Goal: Transaction & Acquisition: Download file/media

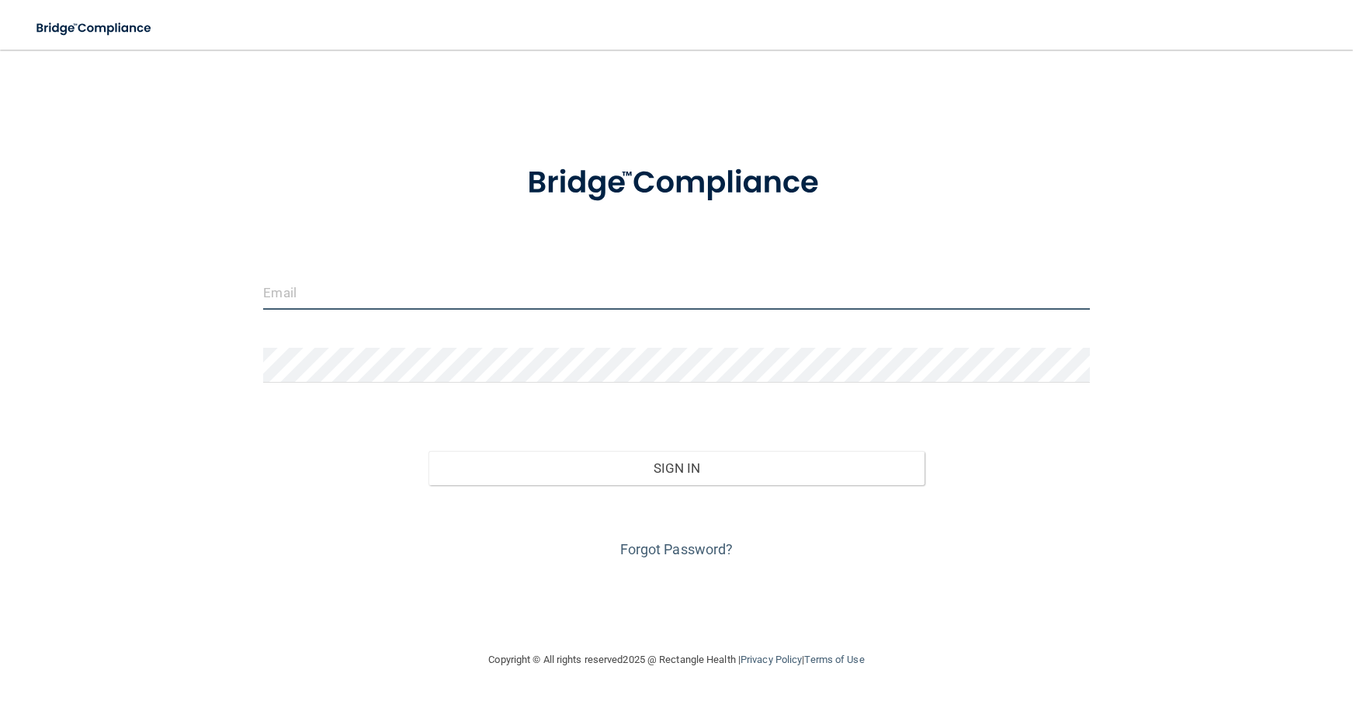
click at [399, 287] on input "email" at bounding box center [676, 292] width 826 height 35
type input "[EMAIL_ADDRESS][DOMAIN_NAME]"
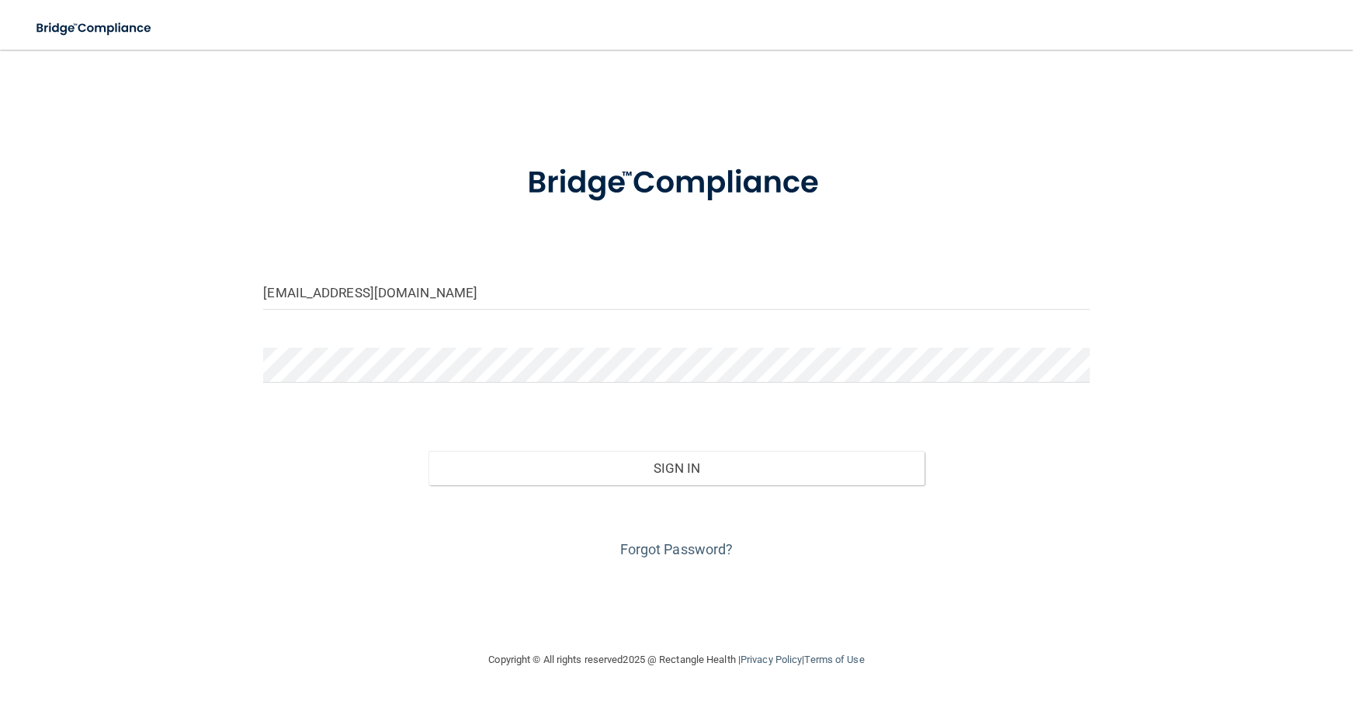
click at [384, 334] on form "[EMAIL_ADDRESS][DOMAIN_NAME] Invalid email/password. You don't have permission …" at bounding box center [676, 352] width 826 height 419
click at [428, 451] on button "Sign In" at bounding box center [676, 468] width 496 height 34
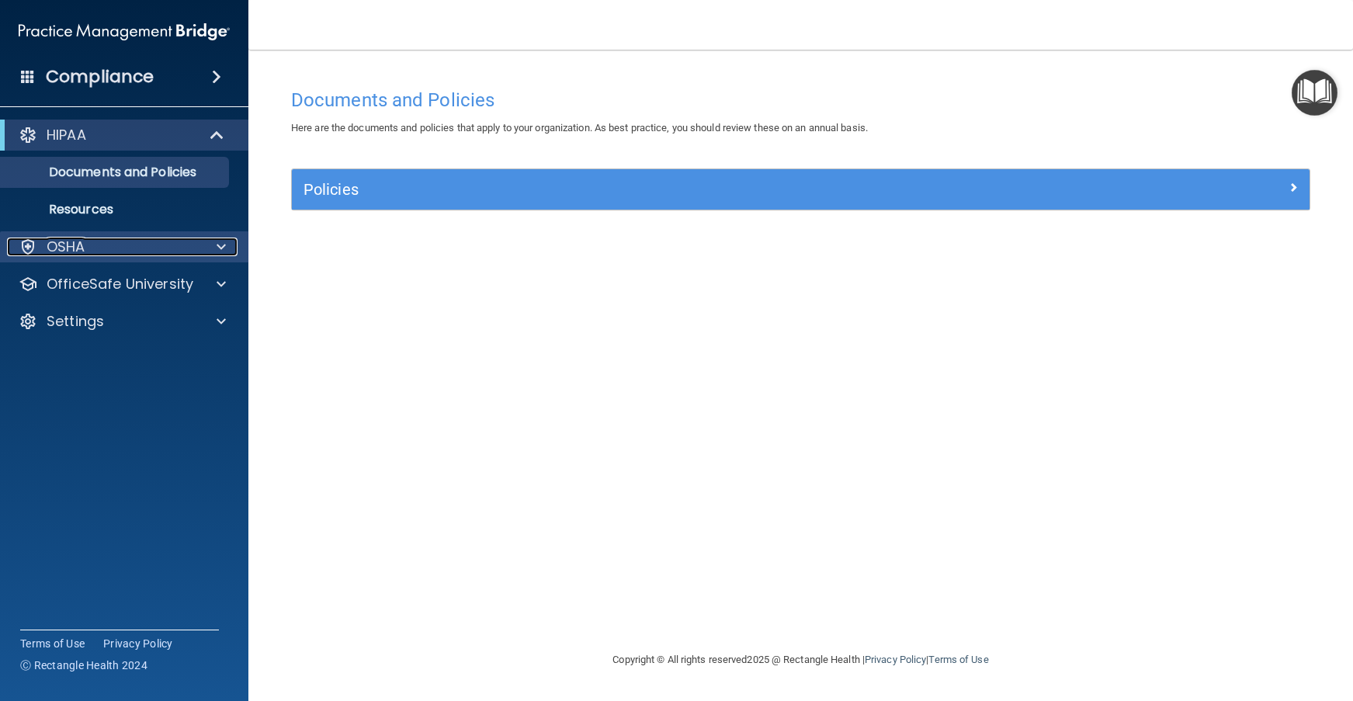
click at [139, 246] on div "OSHA" at bounding box center [103, 246] width 192 height 19
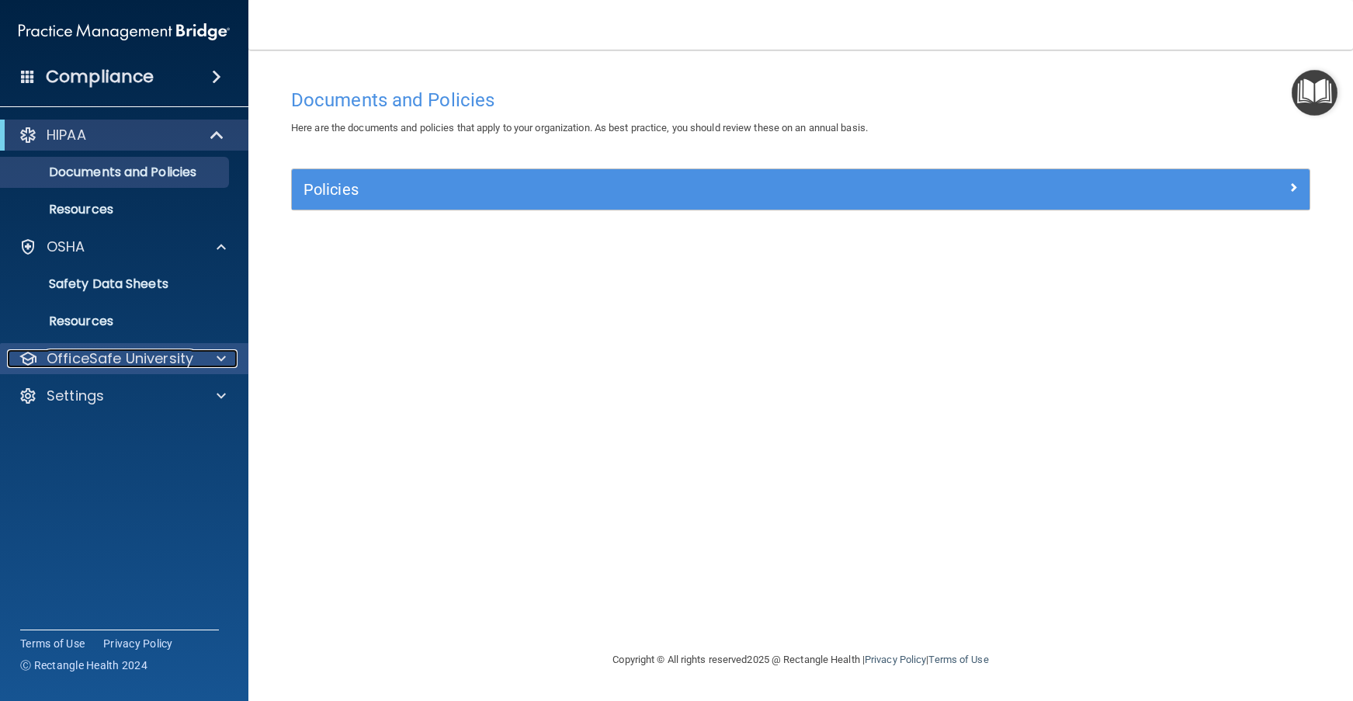
click at [148, 352] on p "OfficeSafe University" at bounding box center [120, 358] width 147 height 19
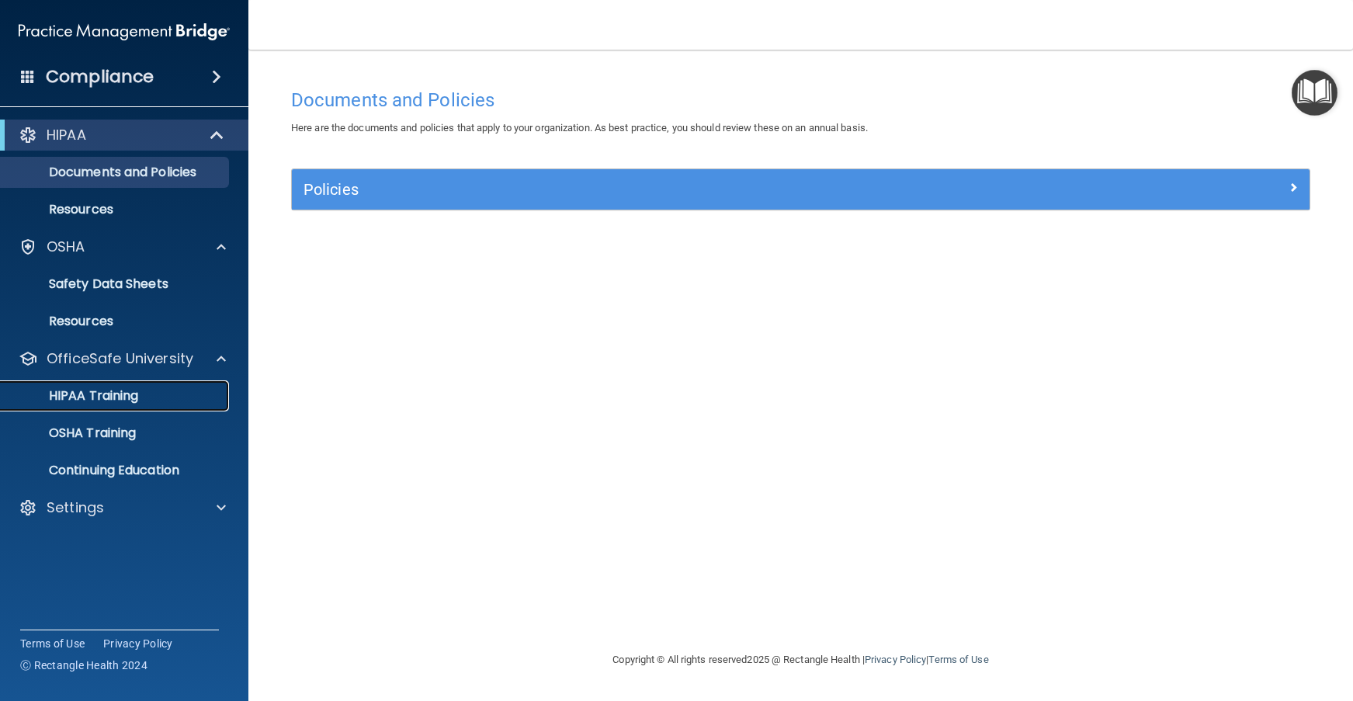
click at [137, 400] on p "HIPAA Training" at bounding box center [74, 396] width 128 height 16
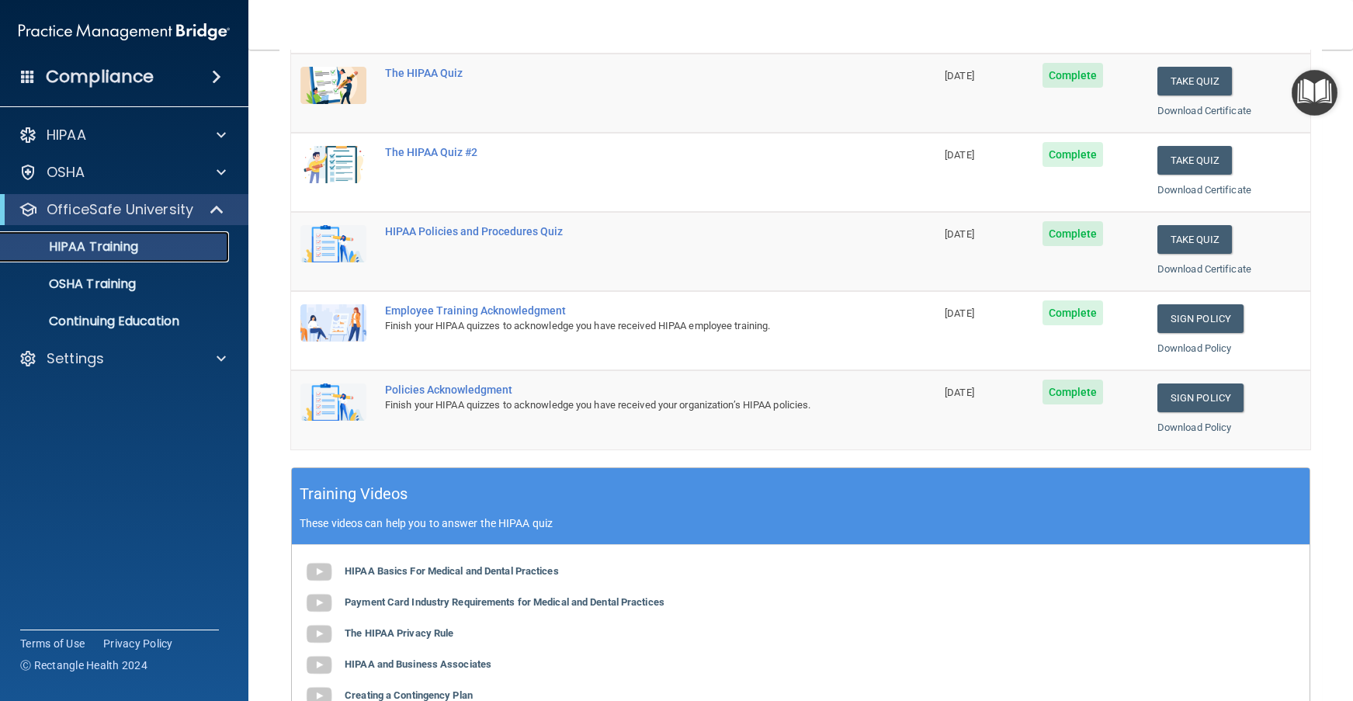
scroll to position [78, 0]
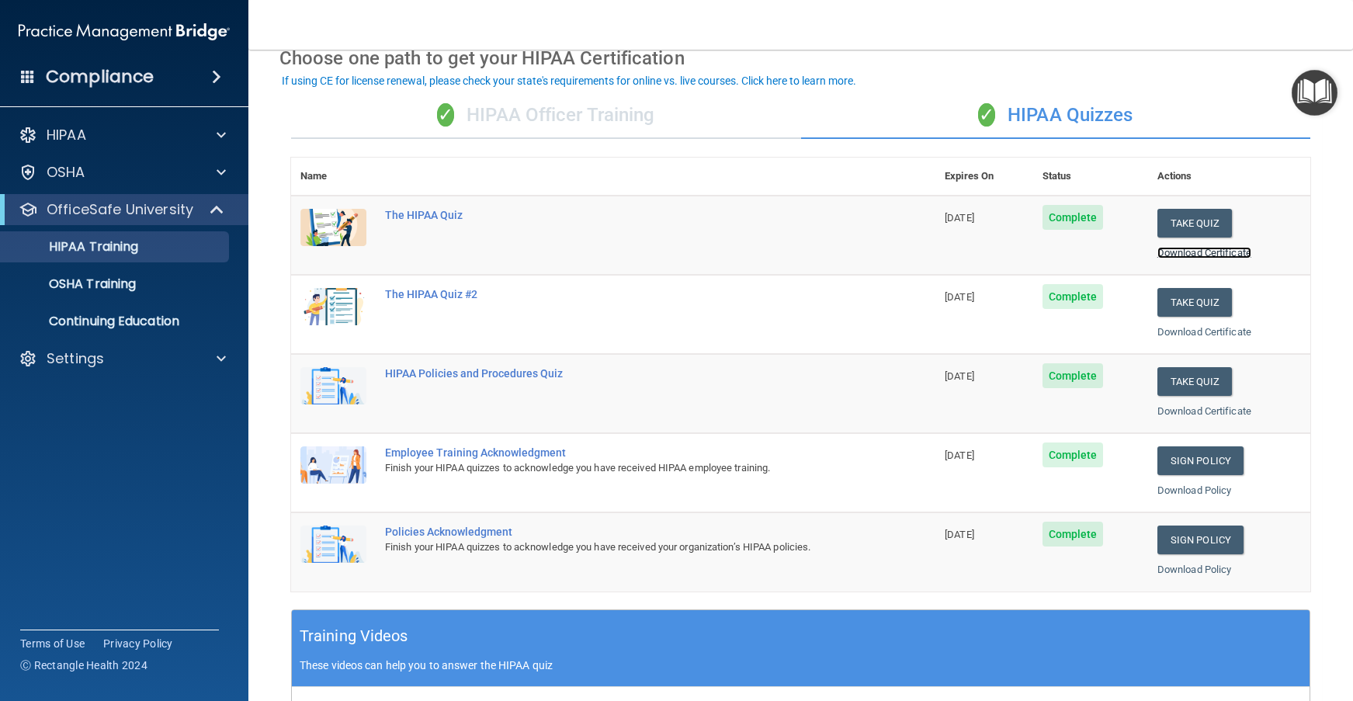
click at [1204, 257] on link "Download Certificate" at bounding box center [1204, 253] width 94 height 12
click at [1203, 333] on link "Download Certificate" at bounding box center [1204, 332] width 94 height 12
click at [1218, 414] on link "Download Certificate" at bounding box center [1204, 411] width 94 height 12
click at [78, 288] on p "OSHA Training" at bounding box center [73, 284] width 126 height 16
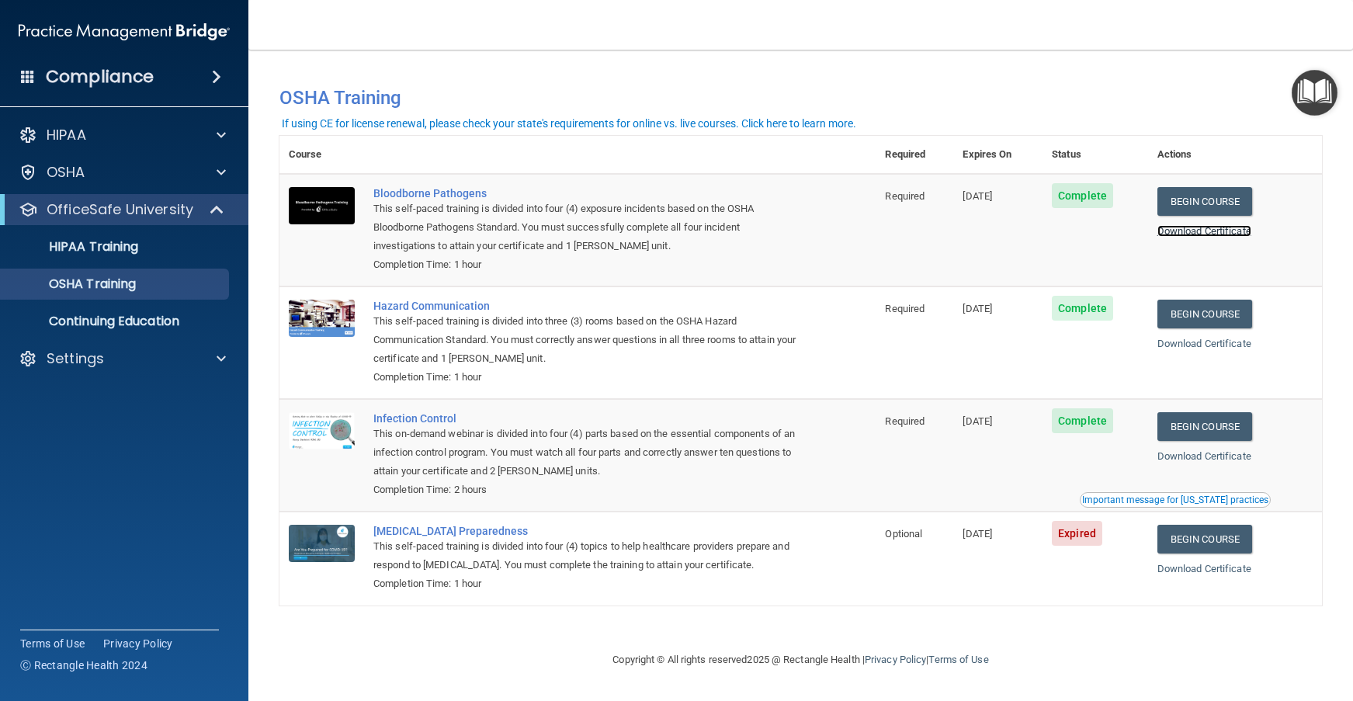
click at [1189, 232] on link "Download Certificate" at bounding box center [1204, 231] width 94 height 12
click at [1245, 351] on div "Download Certificate" at bounding box center [1234, 343] width 155 height 19
click at [1240, 345] on link "Download Certificate" at bounding box center [1204, 344] width 94 height 12
click at [1223, 459] on link "Download Certificate" at bounding box center [1204, 456] width 94 height 12
click at [205, 355] on div at bounding box center [218, 358] width 39 height 19
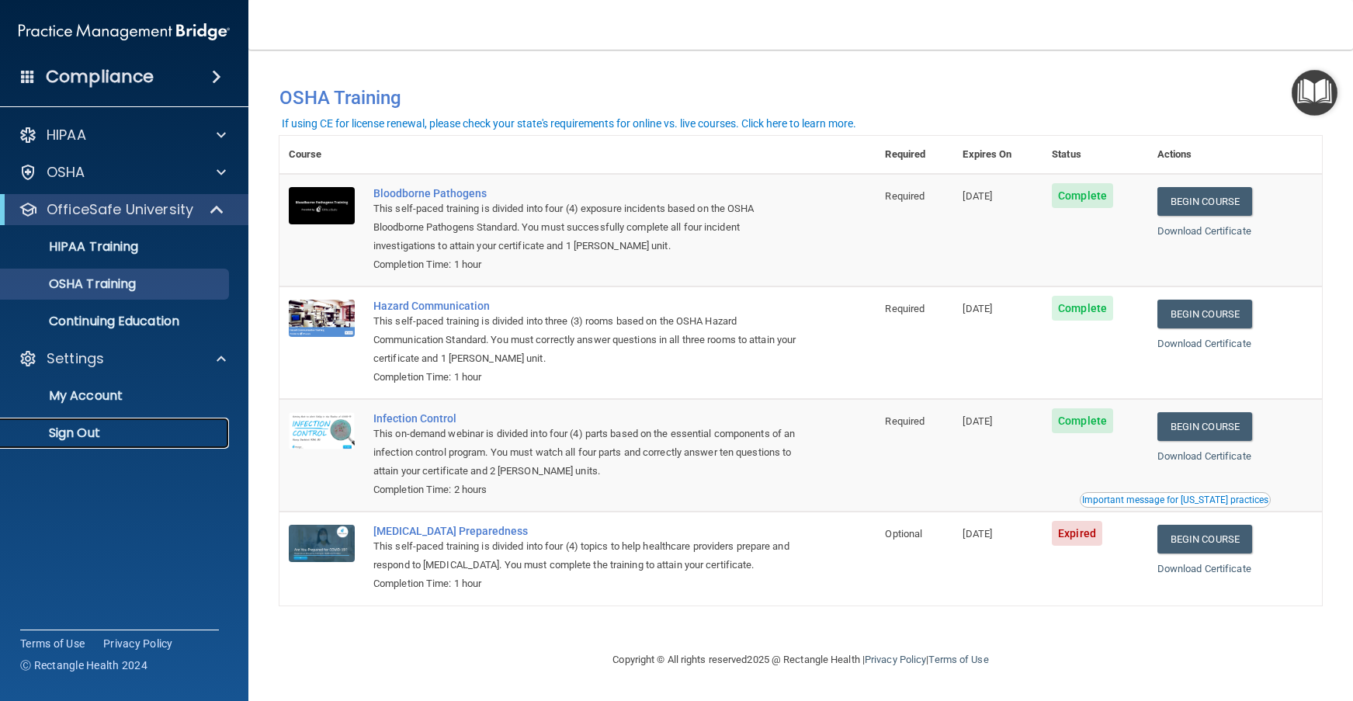
click at [95, 440] on p "Sign Out" at bounding box center [116, 433] width 212 height 16
